Goal: Transaction & Acquisition: Purchase product/service

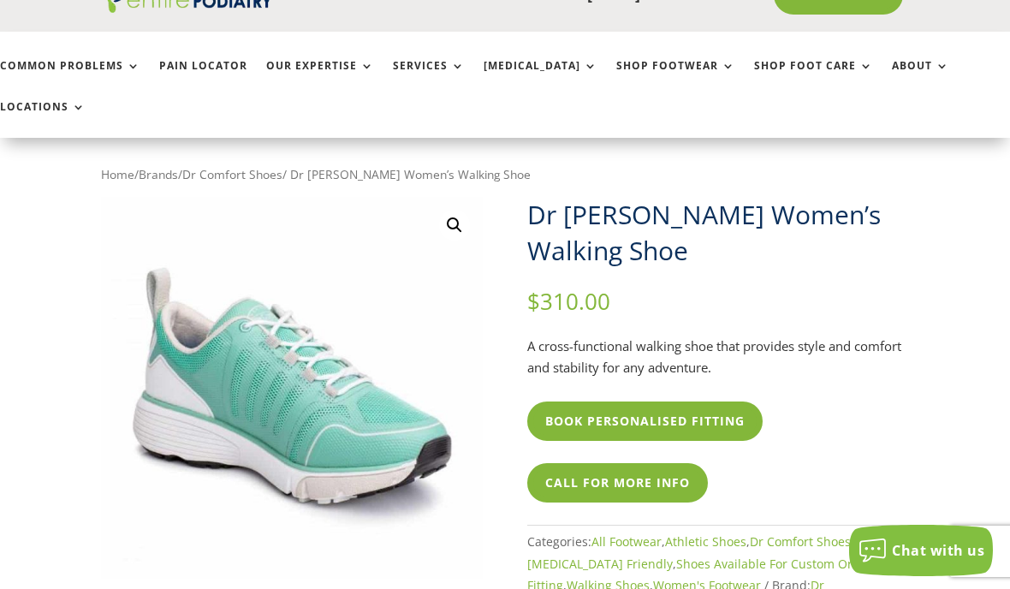
scroll to position [14, 0]
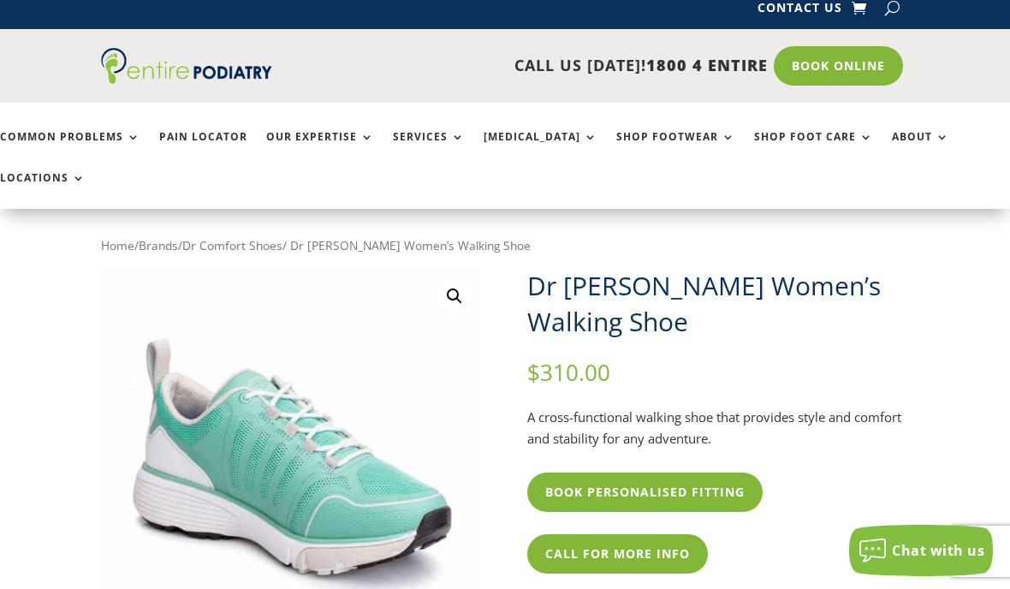
click at [550, 131] on link "[MEDICAL_DATA]" at bounding box center [540, 149] width 114 height 37
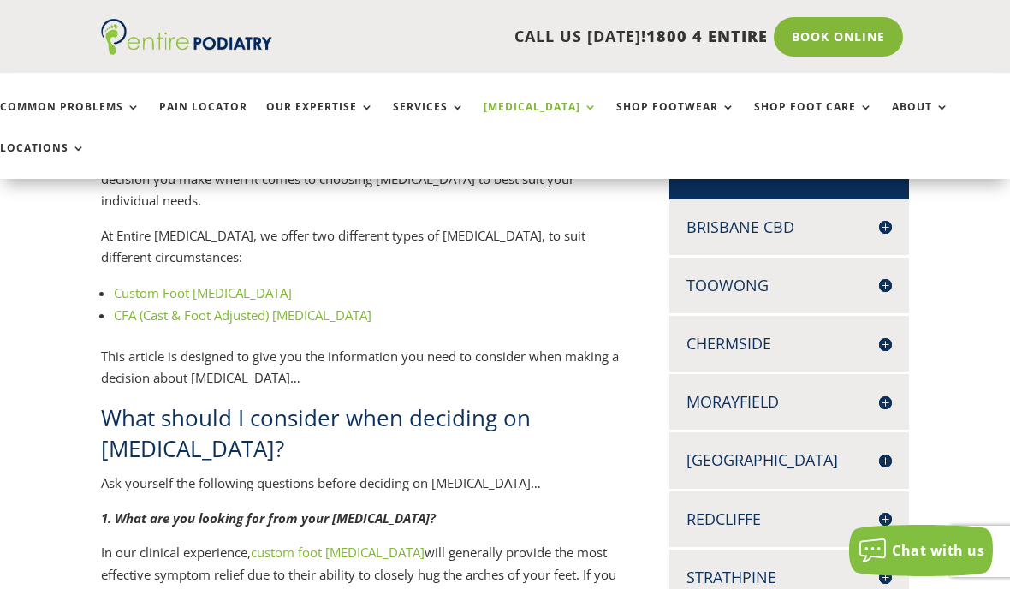
scroll to position [395, 0]
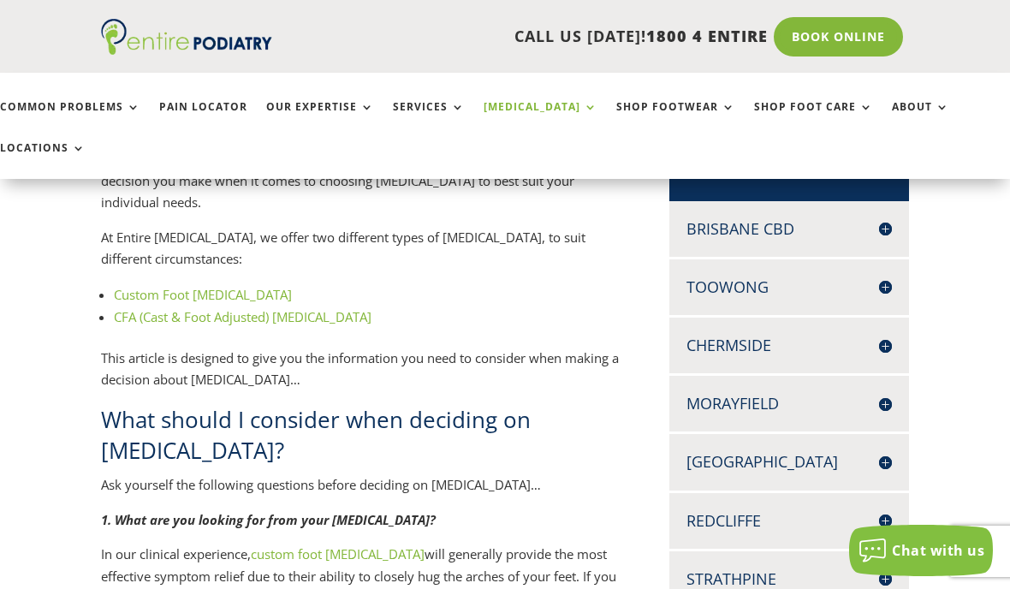
click at [654, 101] on link "Shop Footwear" at bounding box center [675, 119] width 119 height 37
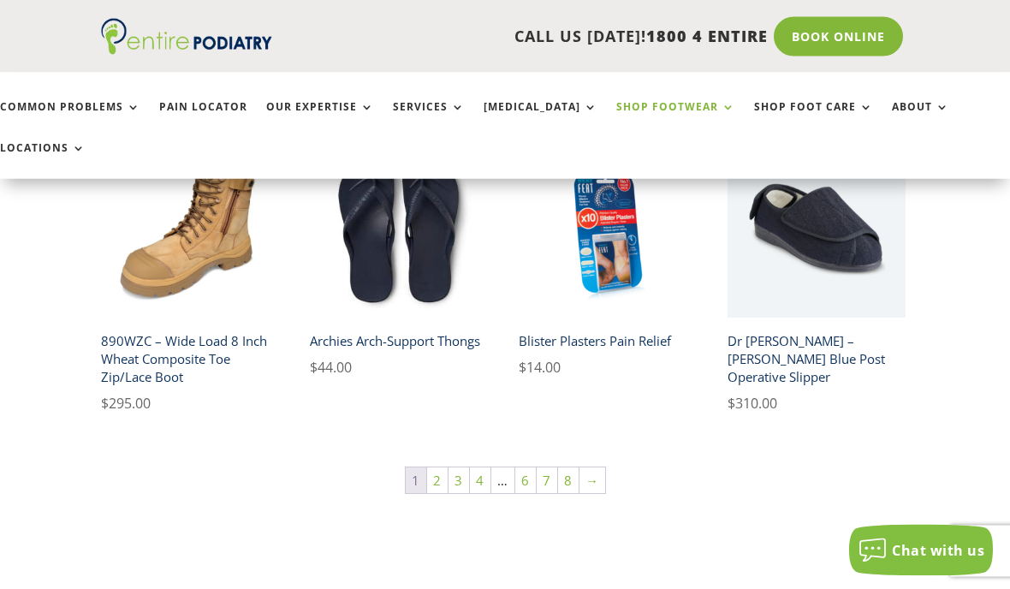
scroll to position [1289, 0]
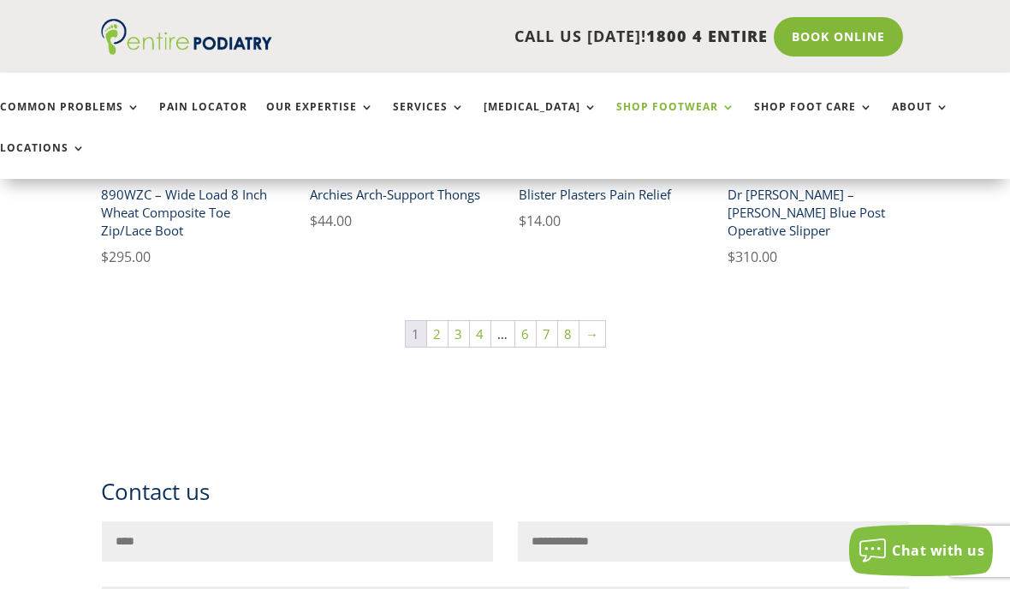
click at [432, 321] on link "2" at bounding box center [437, 334] width 21 height 26
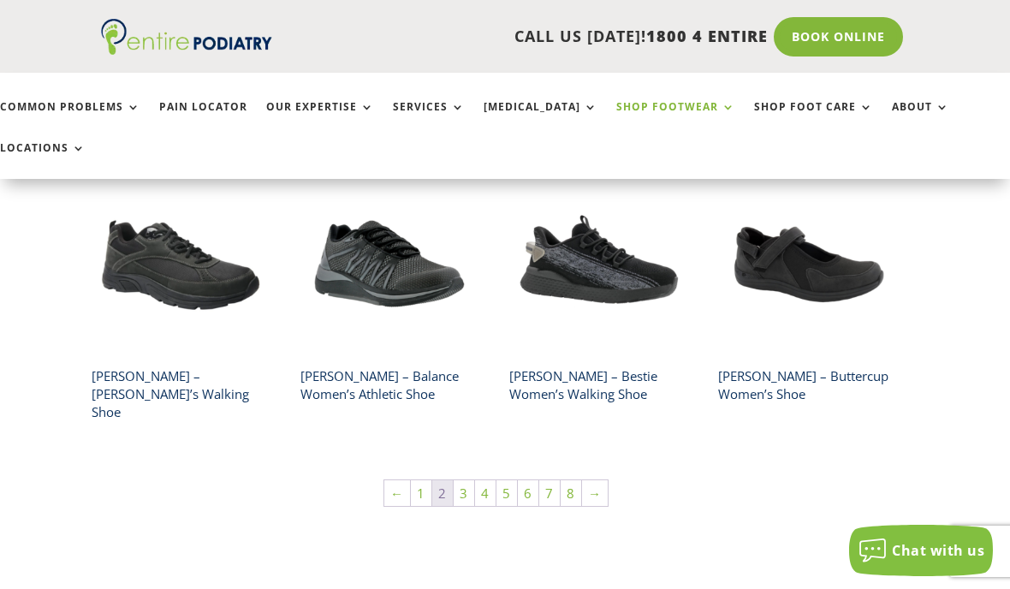
scroll to position [1107, 9]
click at [457, 481] on link "3" at bounding box center [463, 494] width 21 height 26
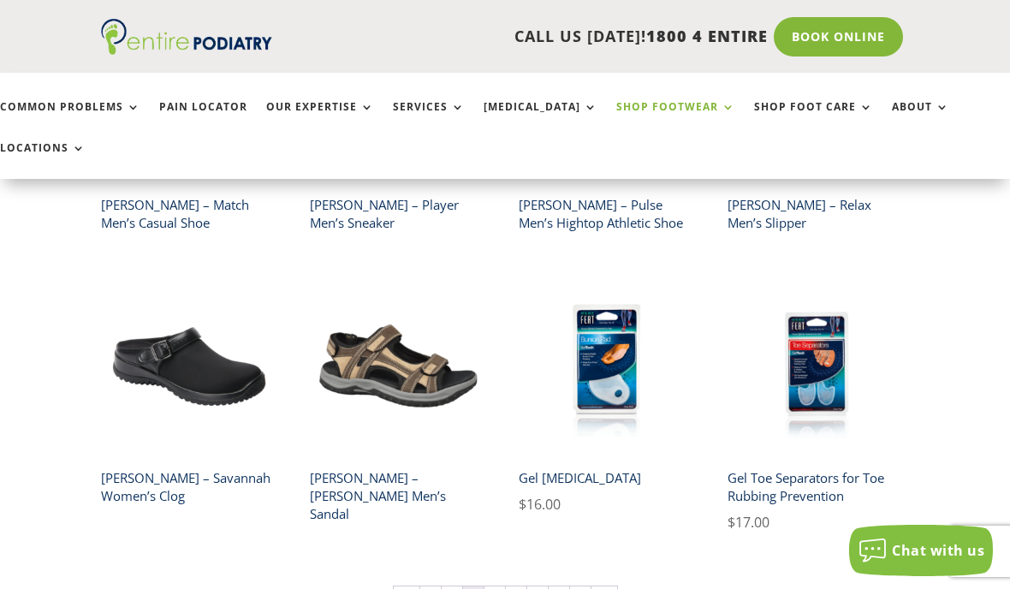
scroll to position [943, 0]
click at [493, 587] on link "4" at bounding box center [494, 600] width 21 height 26
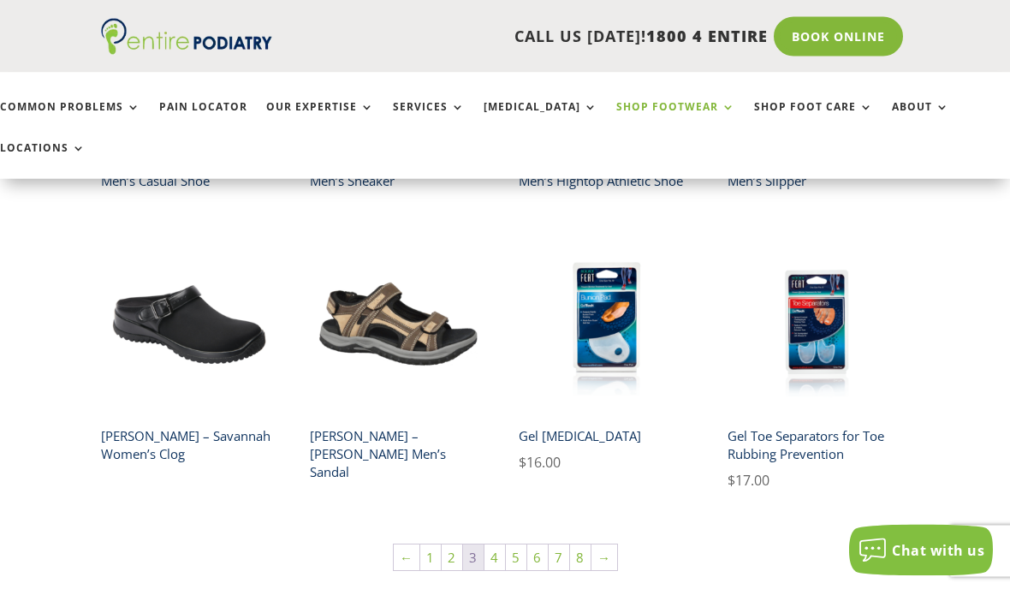
scroll to position [1016, 0]
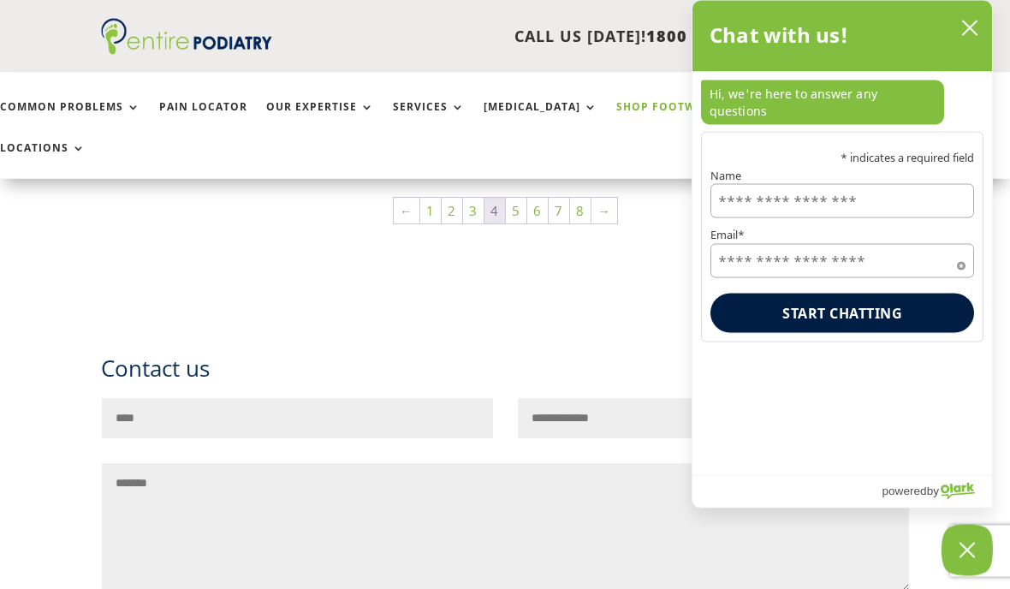
scroll to position [1356, 0]
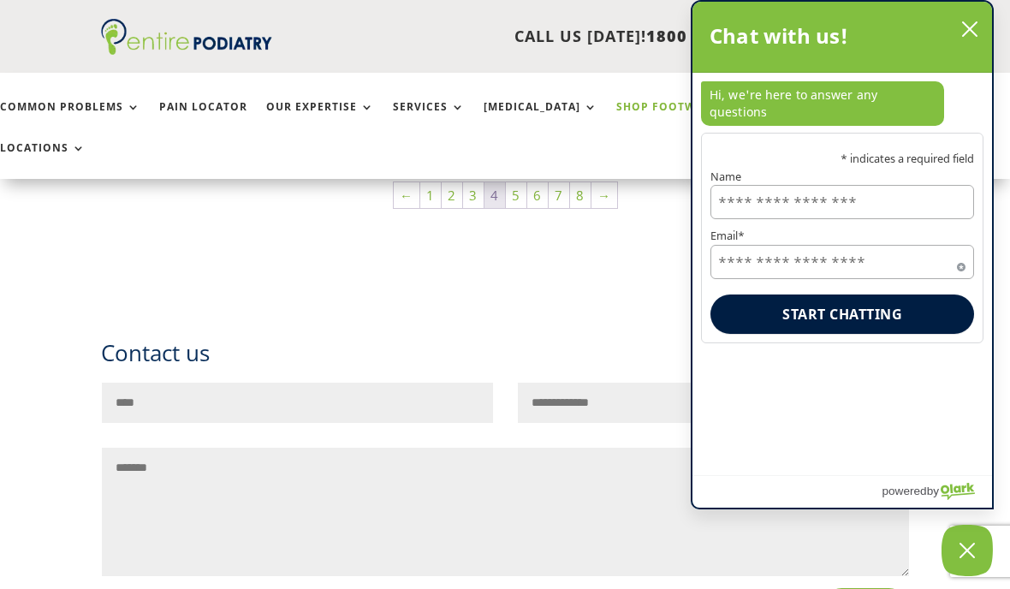
click at [952, 19] on div "Chat with us!" at bounding box center [841, 37] width 265 height 36
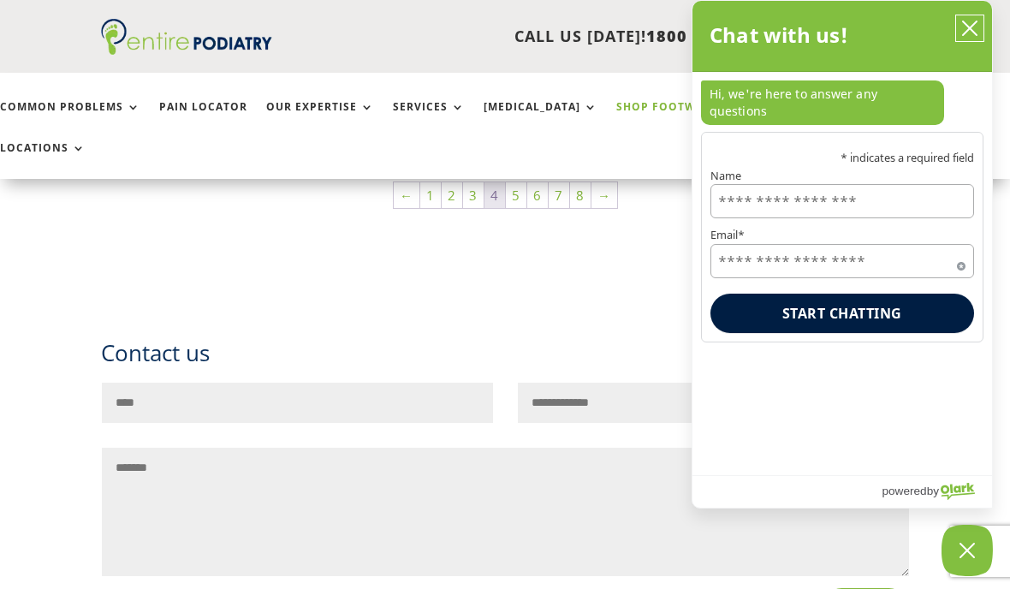
click at [969, 25] on icon "close chatbox" at bounding box center [969, 28] width 17 height 17
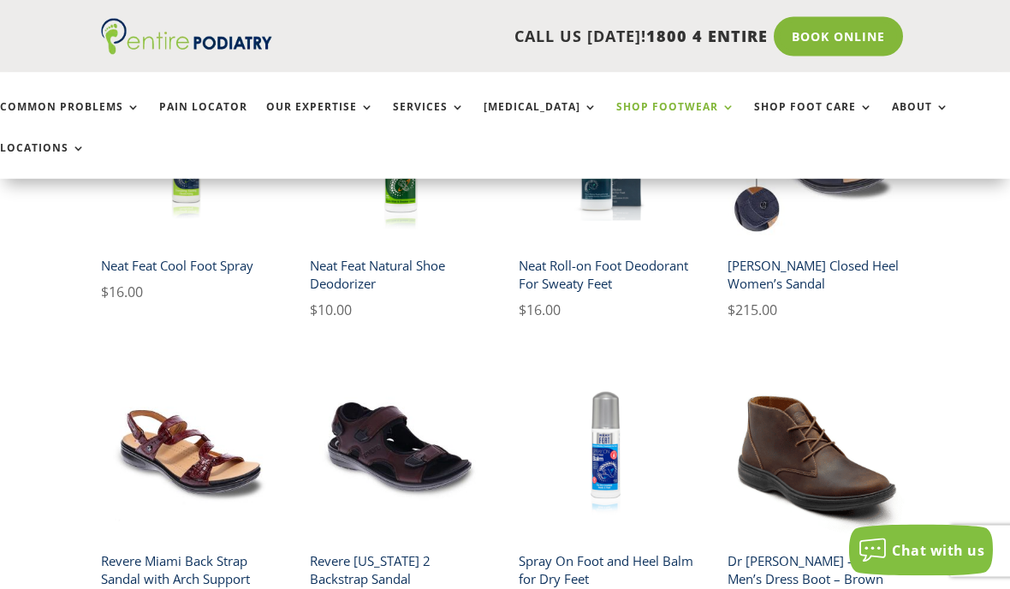
scroll to position [806, 0]
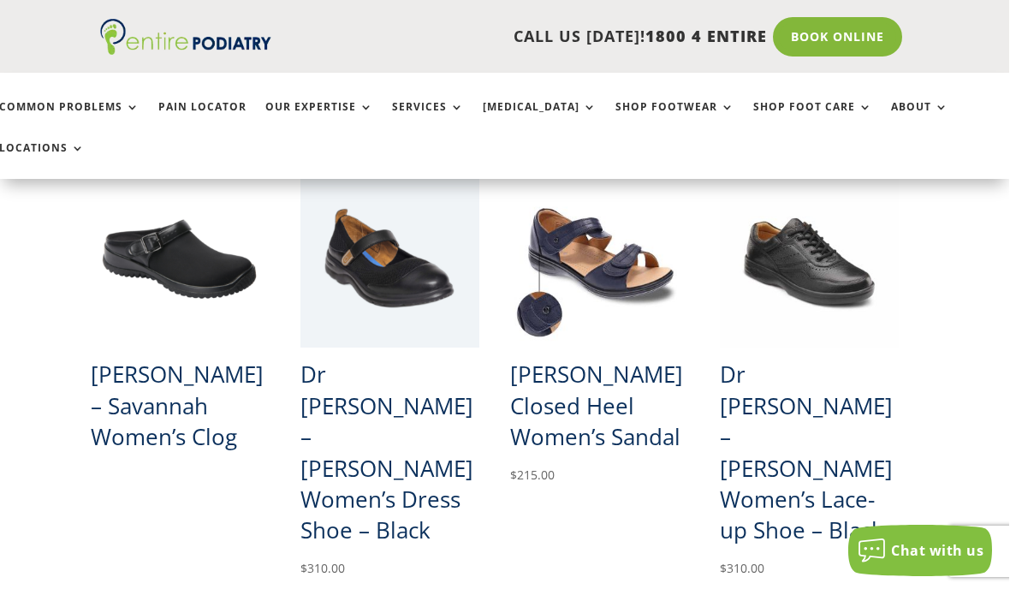
scroll to position [1206, 9]
